Goal: Task Accomplishment & Management: Manage account settings

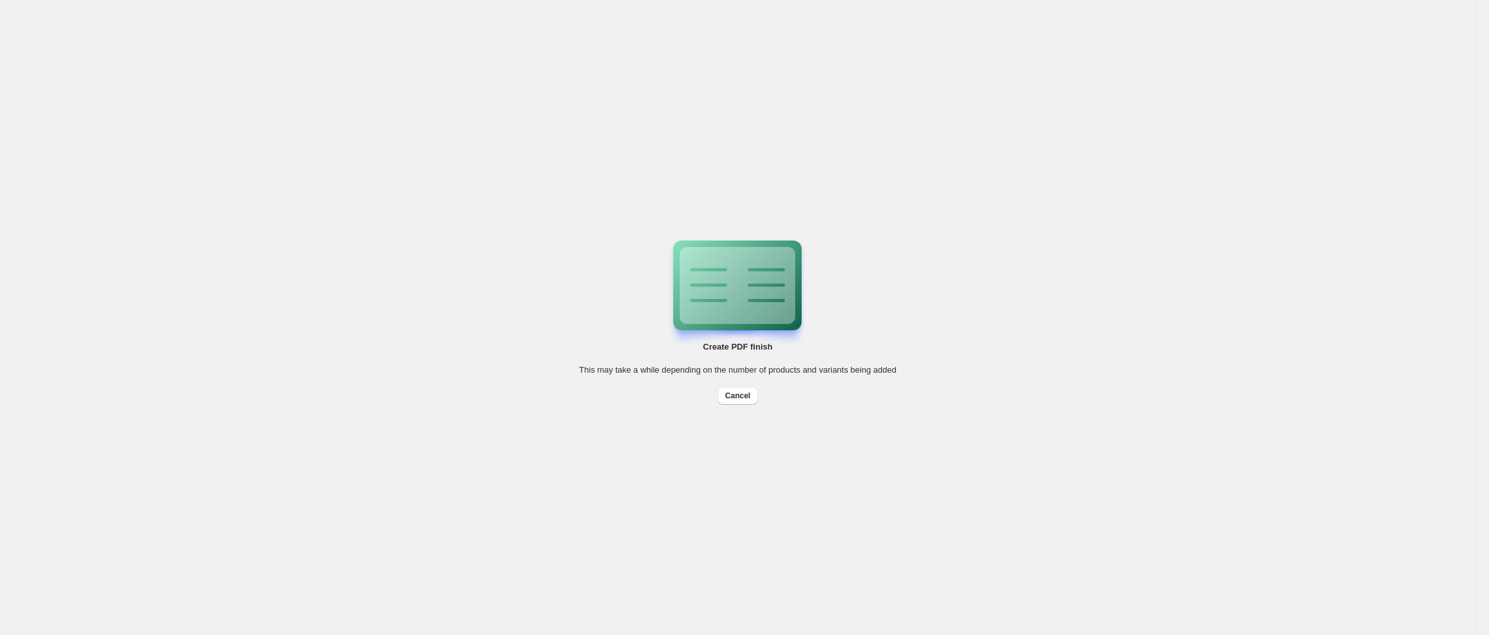
click at [331, 365] on div "Create PDF finish This may take a while depending on the number of products and…" at bounding box center [738, 317] width 1476 height 635
click at [973, 232] on div "Create PDF finish This may take a while depending on the number of products and…" at bounding box center [738, 317] width 1476 height 635
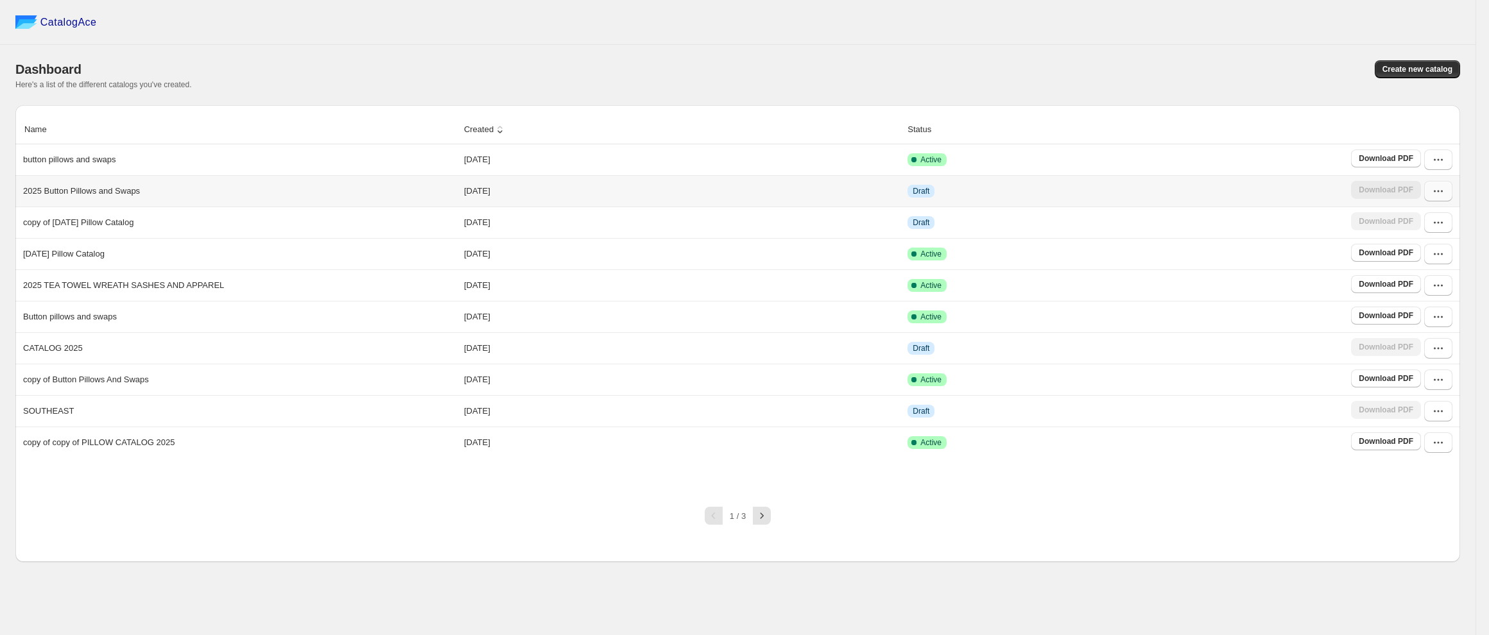
click at [1437, 192] on icon "button" at bounding box center [1438, 191] width 13 height 13
click at [1422, 356] on span "Rename" at bounding box center [1421, 352] width 31 height 10
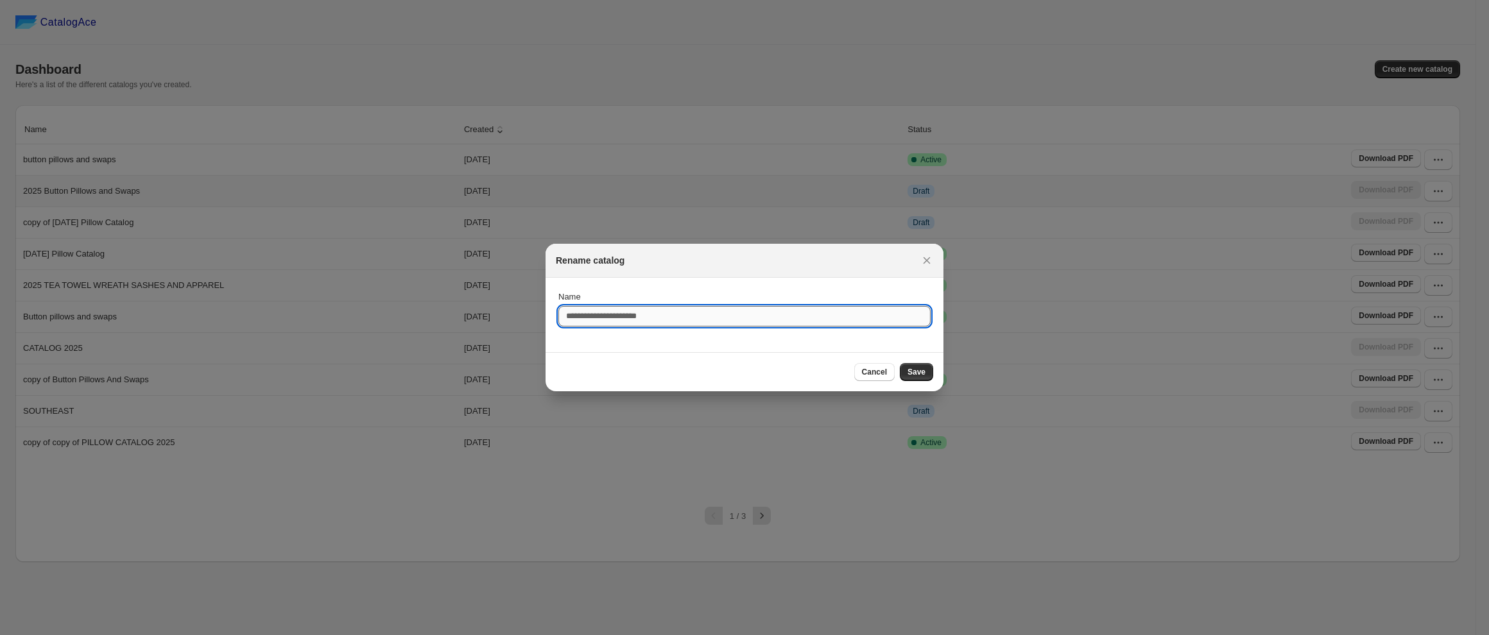
type input "*"
type input "**********"
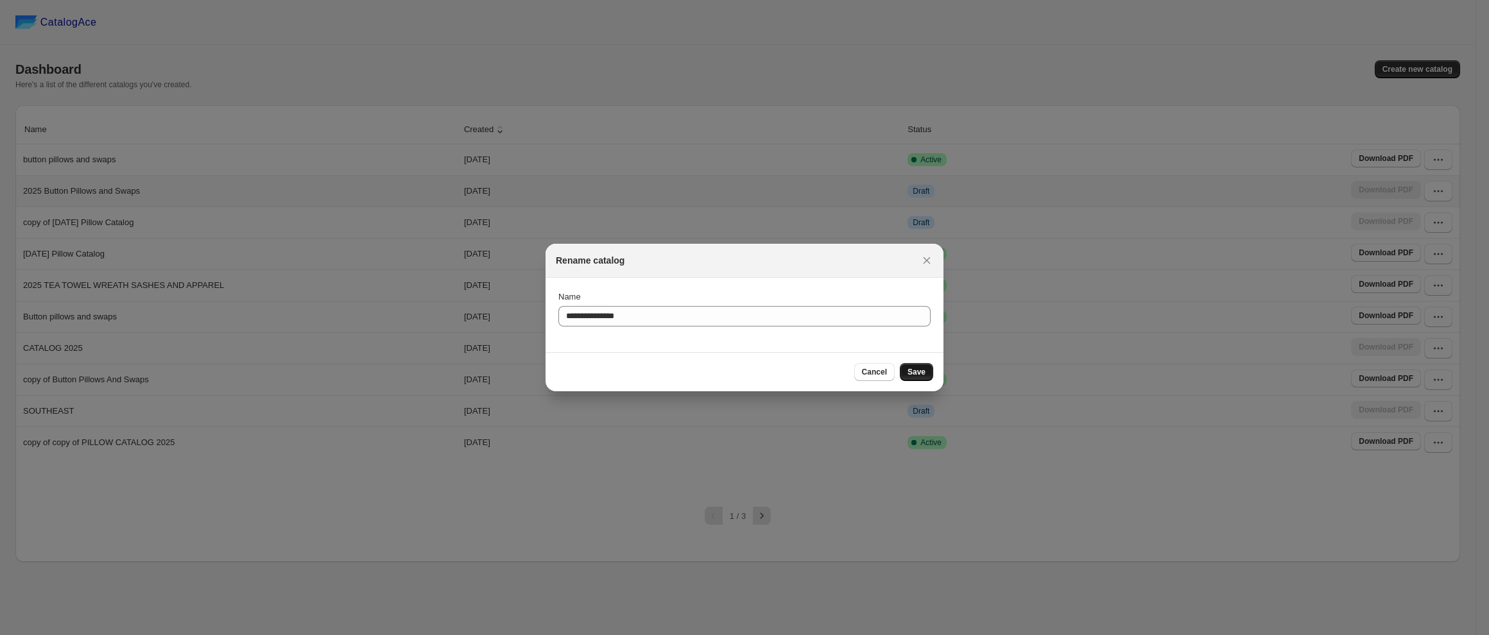
click at [920, 371] on span "Save" at bounding box center [917, 372] width 18 height 10
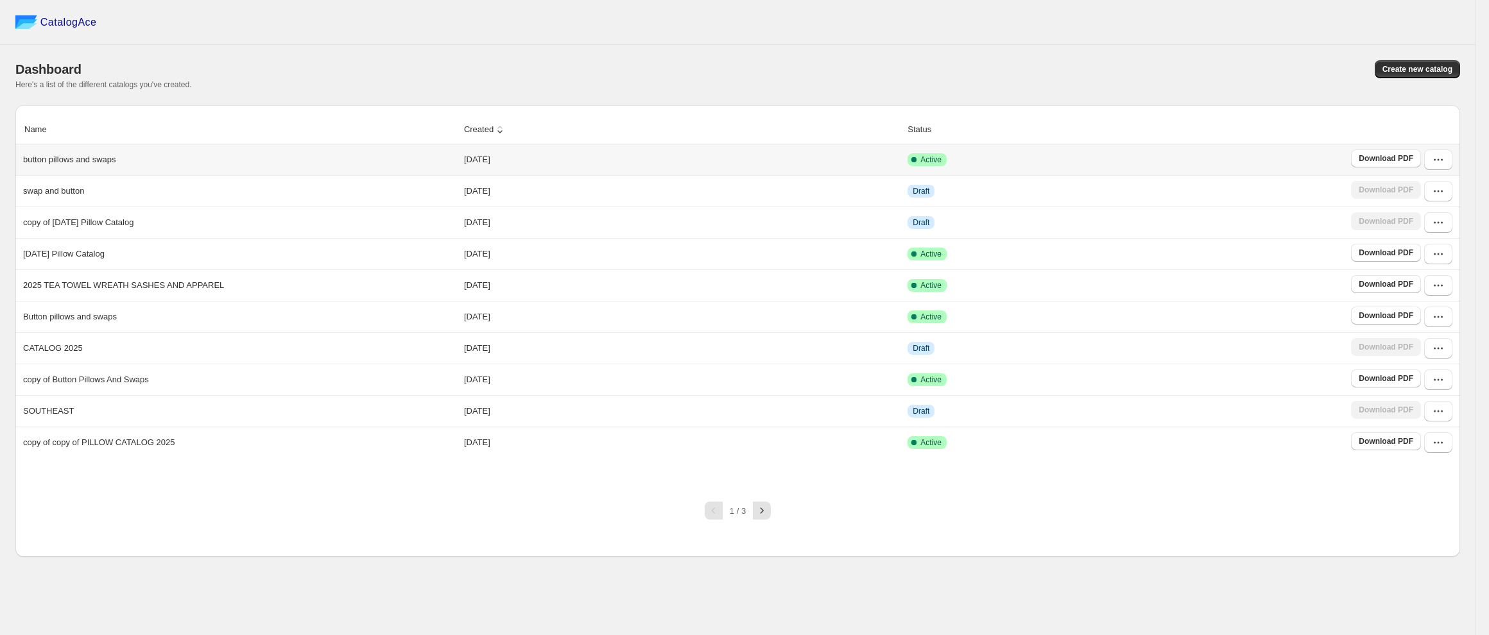
click at [125, 155] on div "button pillows and swaps" at bounding box center [237, 157] width 438 height 18
click at [1441, 157] on icon "button" at bounding box center [1438, 159] width 13 height 13
click at [1426, 321] on span "Rename" at bounding box center [1421, 320] width 31 height 10
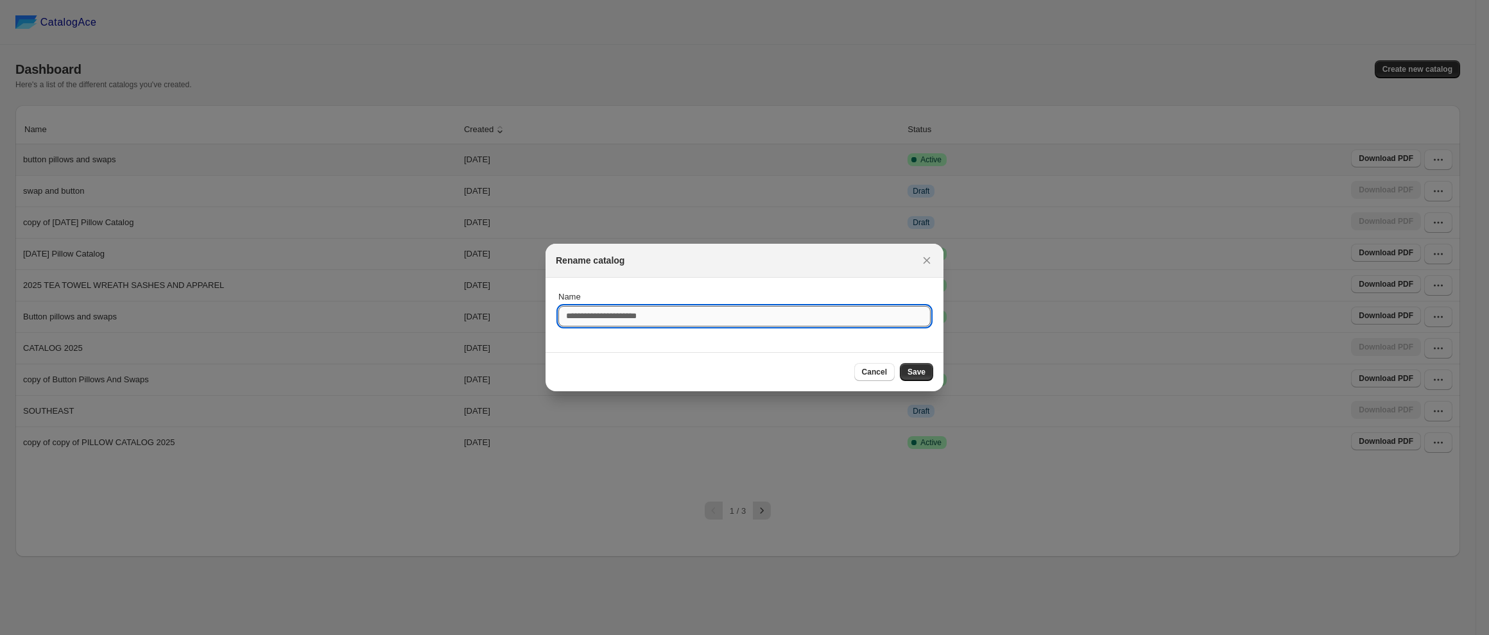
click at [589, 320] on input "Name" at bounding box center [744, 316] width 372 height 21
type input "**********"
click at [914, 377] on span "Save" at bounding box center [917, 372] width 18 height 10
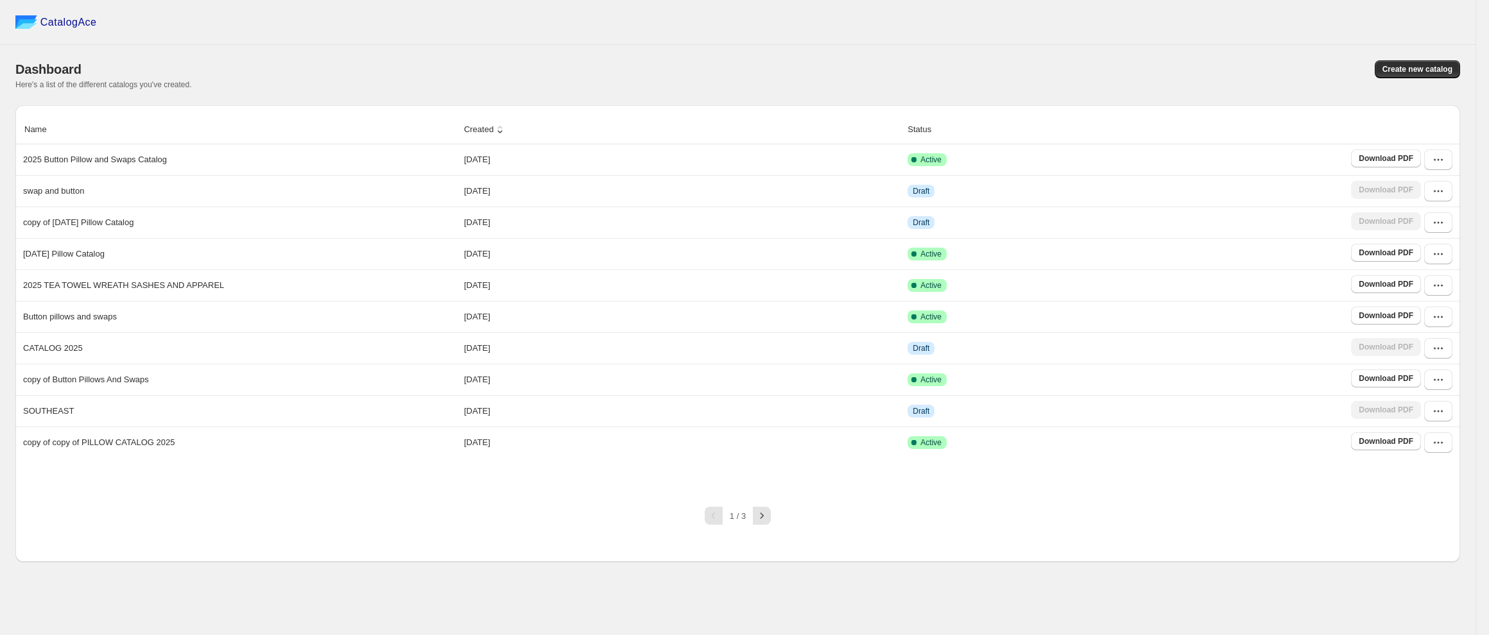
click at [816, 25] on div "CatalogAce" at bounding box center [738, 22] width 1476 height 45
